Goal: Task Accomplishment & Management: Manage account settings

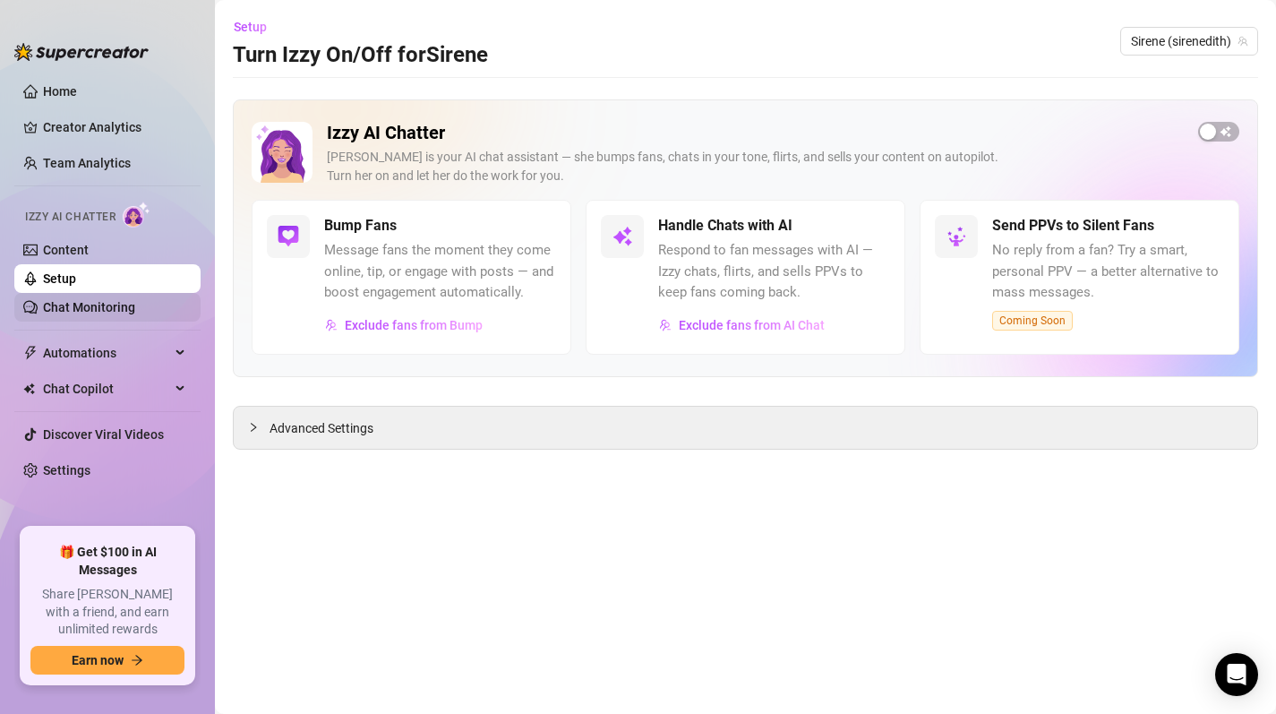
click at [114, 311] on link "Chat Monitoring" at bounding box center [89, 307] width 92 height 14
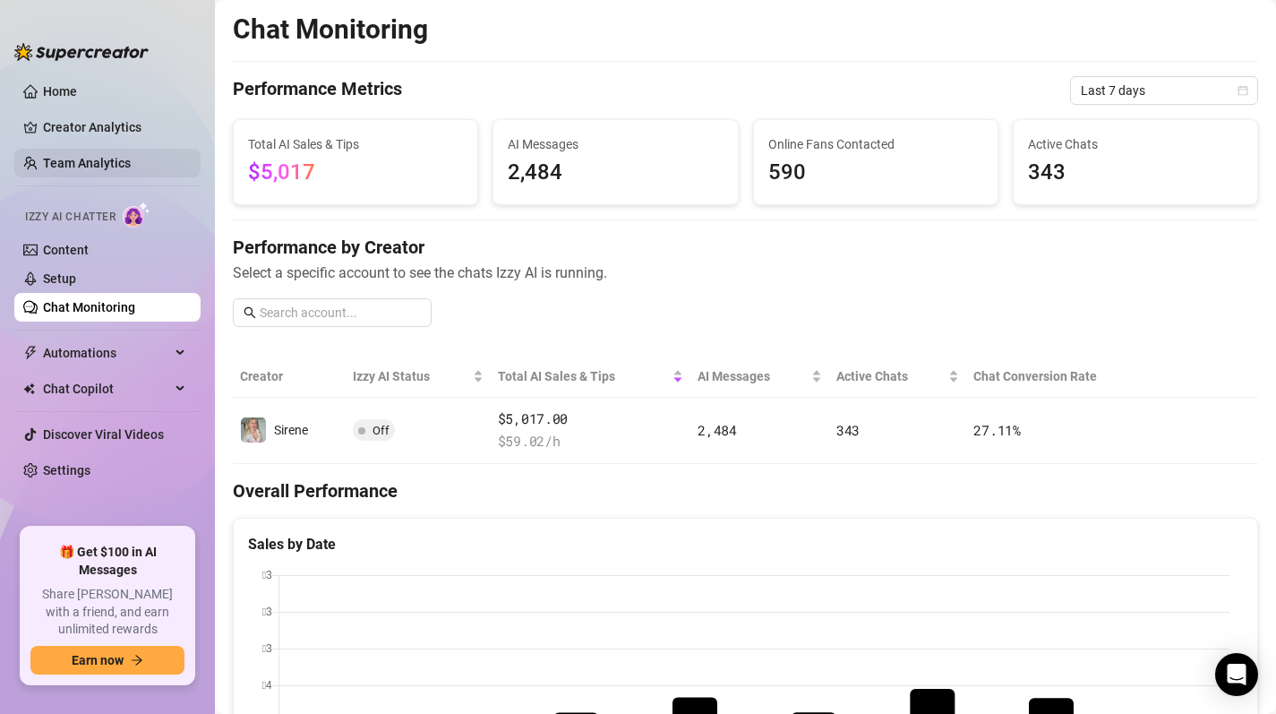
click at [106, 164] on link "Team Analytics" at bounding box center [87, 163] width 88 height 14
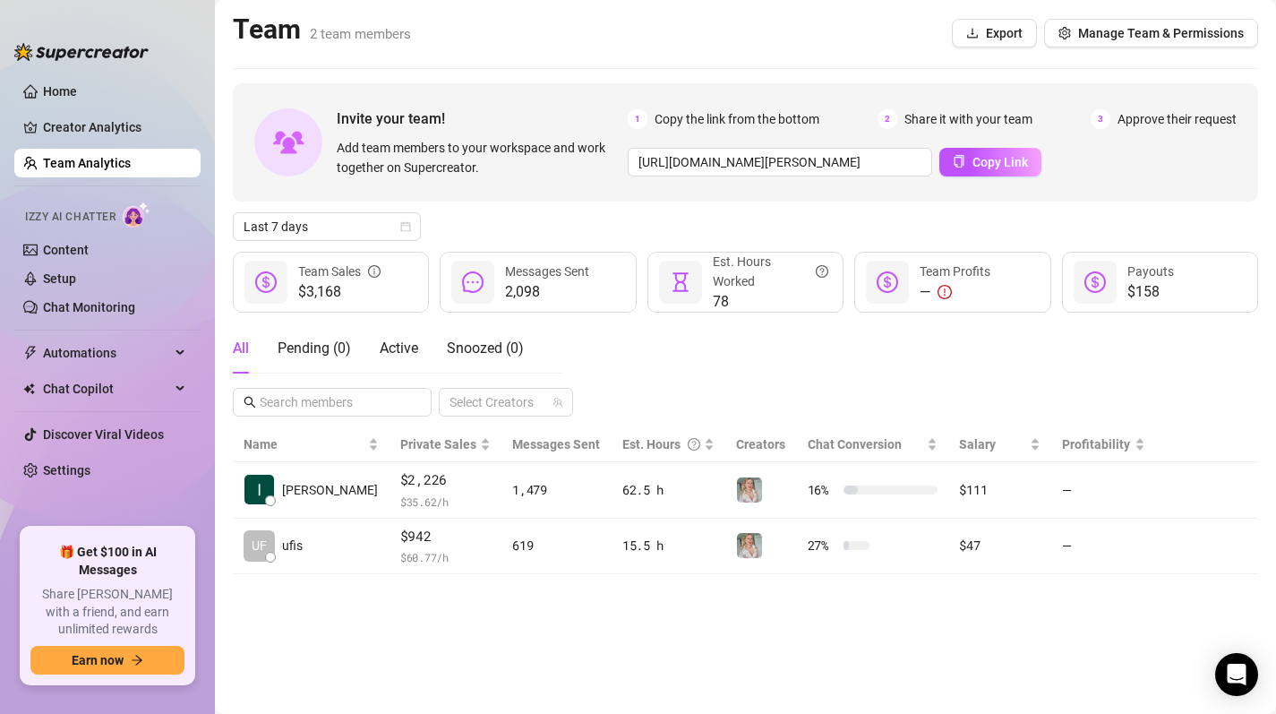
click at [76, 107] on ul "Home Creator Analytics Team Analytics Izzy AI Chatter Content Setup Chat Monito…" at bounding box center [107, 295] width 186 height 450
click at [82, 124] on link "Creator Analytics" at bounding box center [114, 127] width 143 height 29
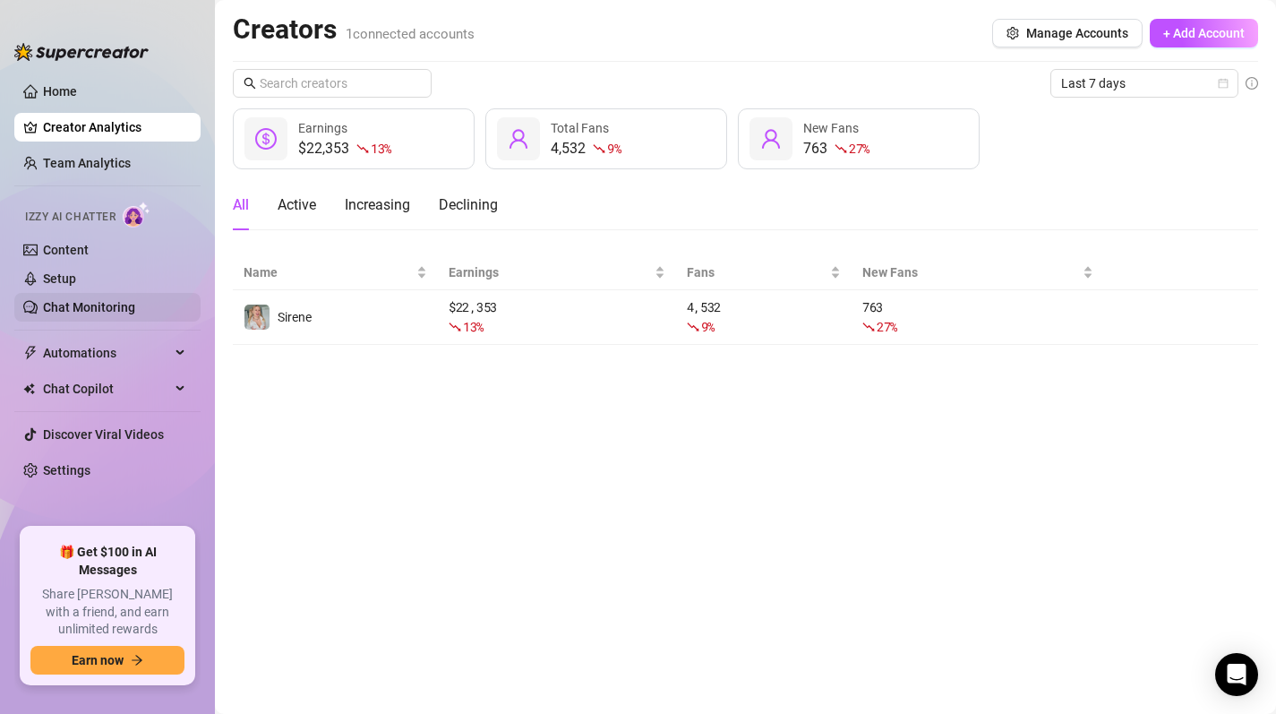
click at [60, 306] on link "Chat Monitoring" at bounding box center [89, 307] width 92 height 14
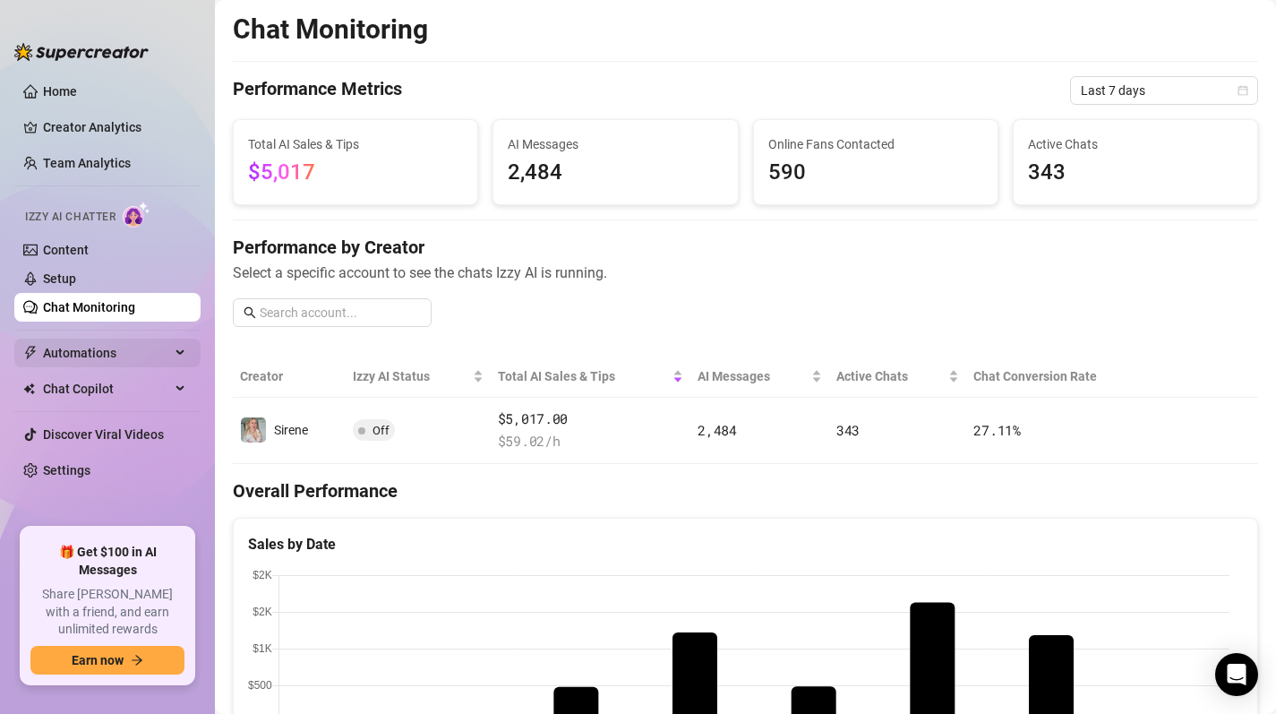
click at [81, 356] on span "Automations" at bounding box center [106, 353] width 127 height 29
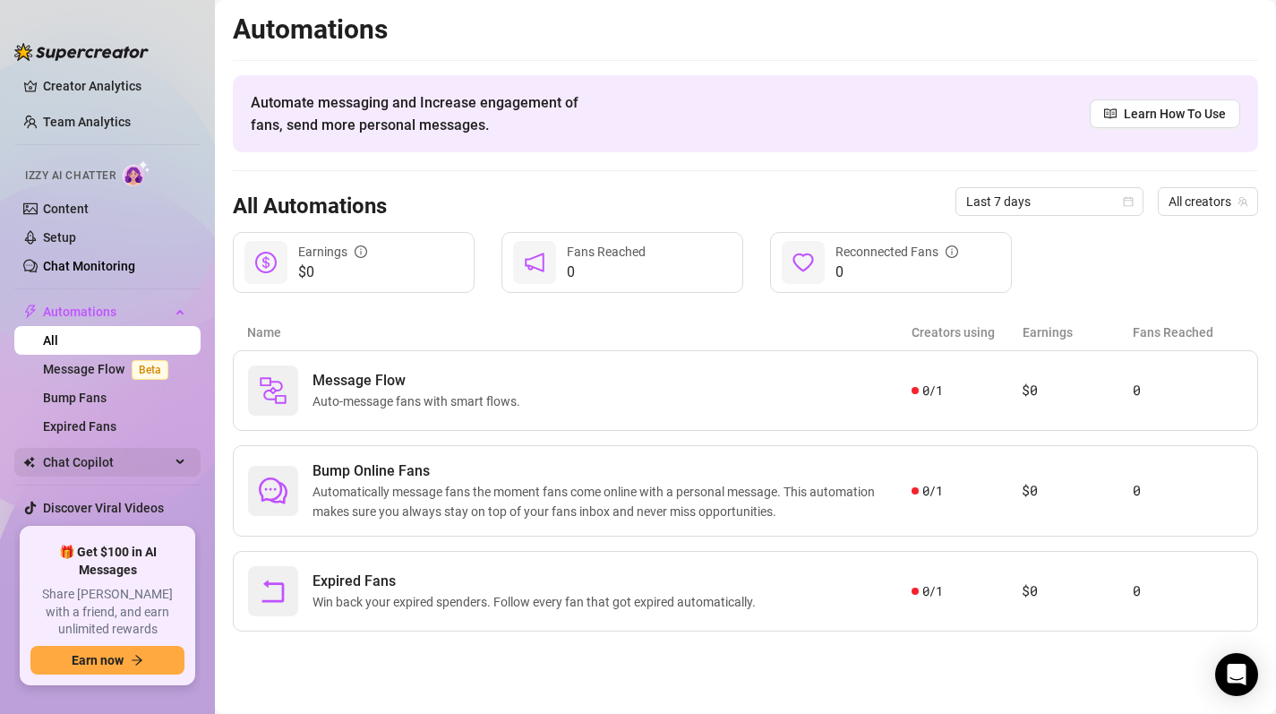
scroll to position [68, 0]
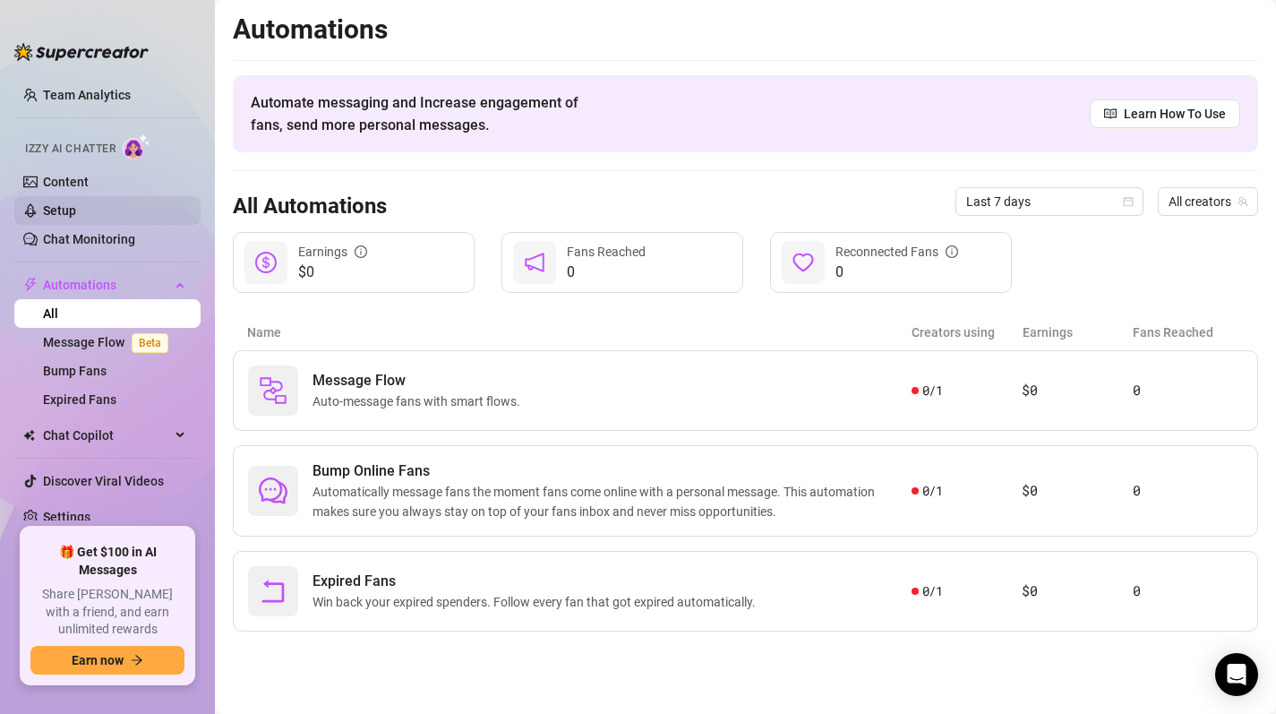
click at [66, 211] on link "Setup" at bounding box center [59, 210] width 33 height 14
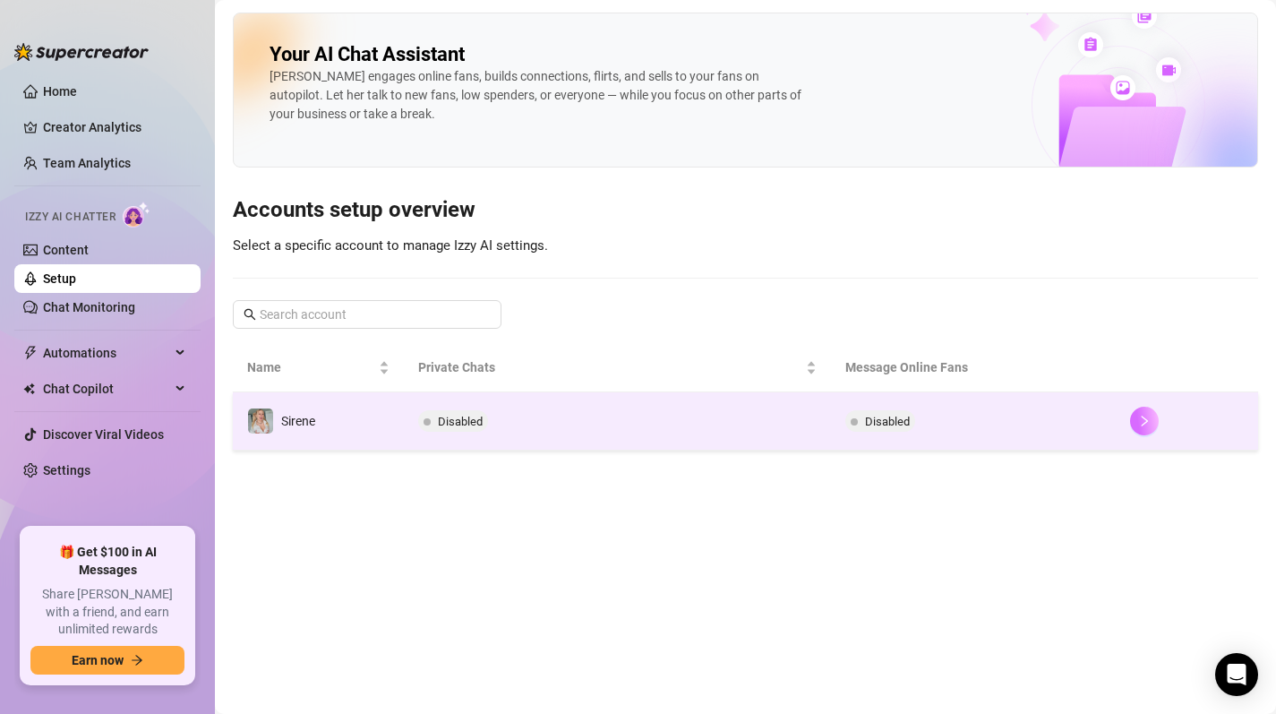
click at [1145, 418] on icon "right" at bounding box center [1144, 421] width 13 height 13
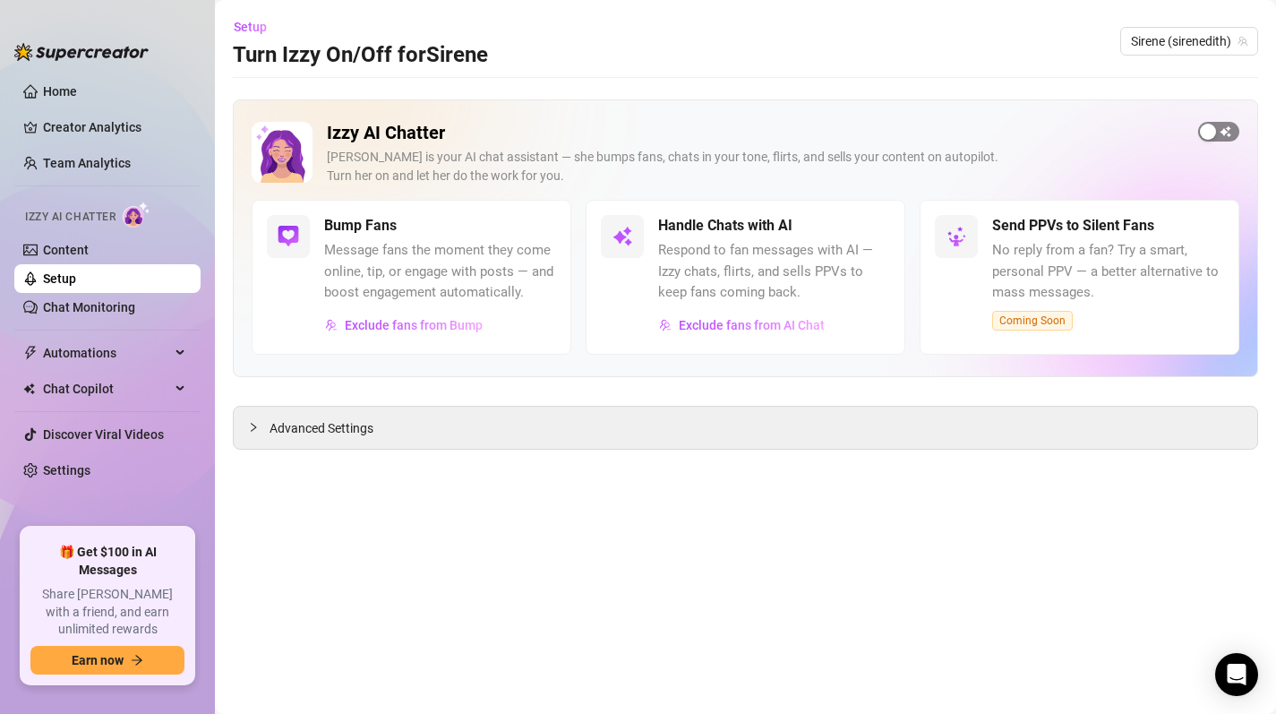
click at [1223, 134] on span "button" at bounding box center [1218, 132] width 41 height 20
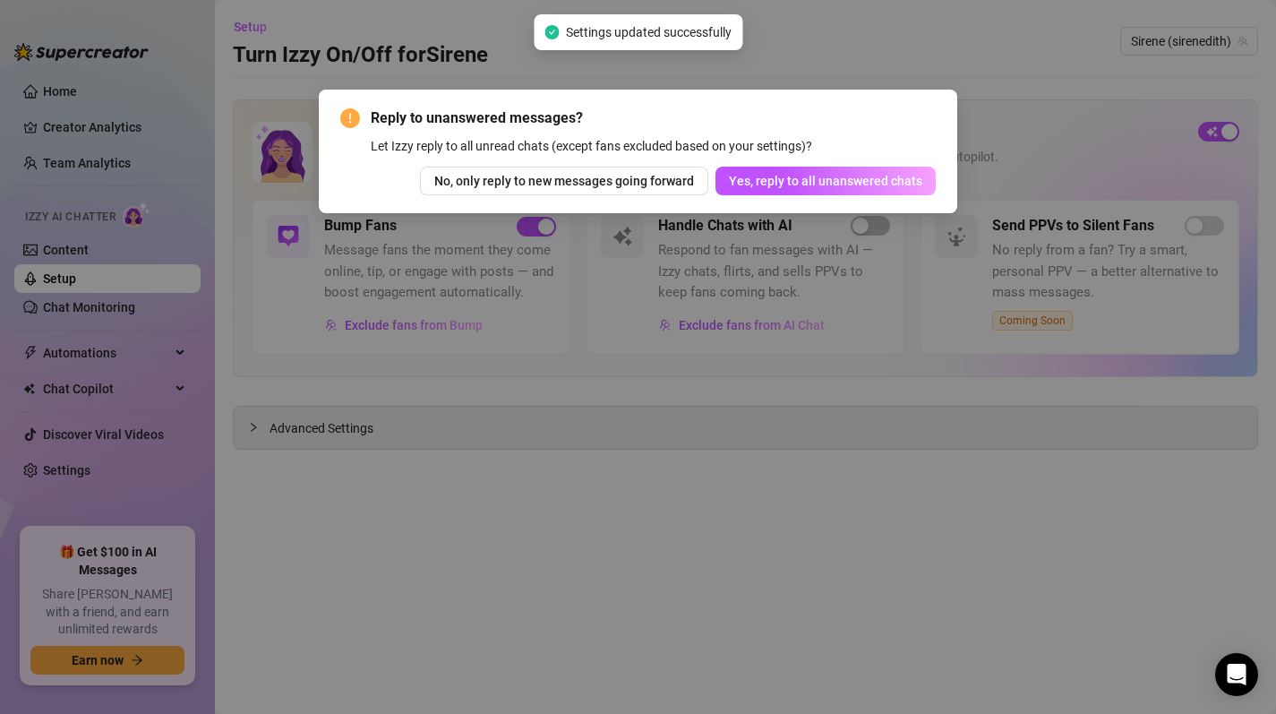
click at [861, 178] on span "Yes, reply to all unanswered chats" at bounding box center [825, 181] width 193 height 14
